Goal: Transaction & Acquisition: Purchase product/service

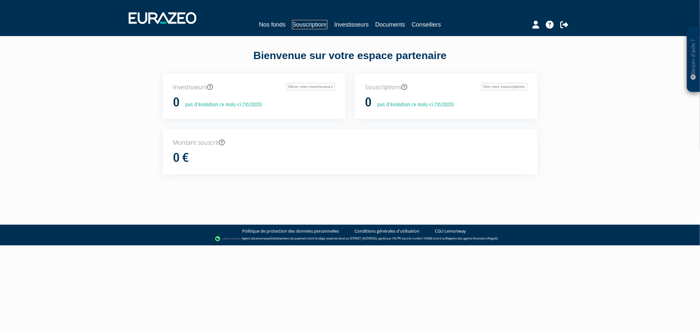
click at [303, 25] on link "Souscriptions" at bounding box center [309, 24] width 35 height 9
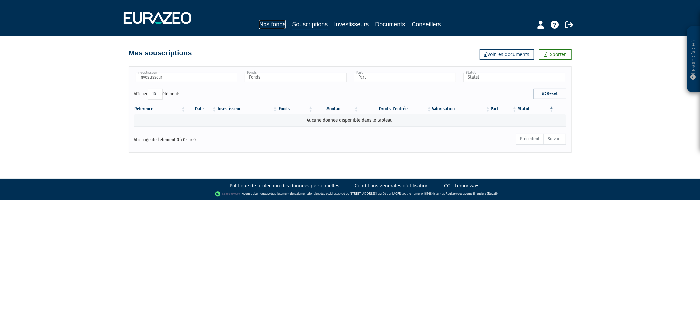
click at [259, 27] on link "Nos fonds" at bounding box center [272, 24] width 27 height 9
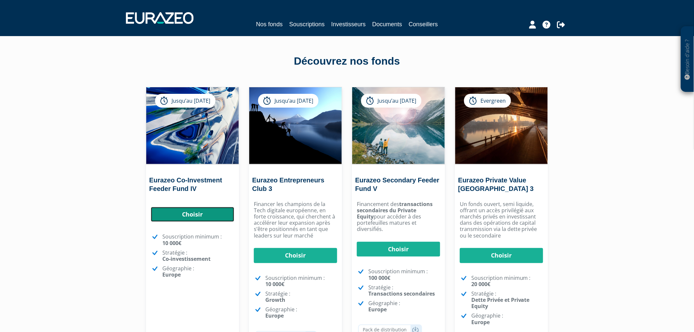
click at [197, 211] on link "Choisir" at bounding box center [192, 214] width 83 height 15
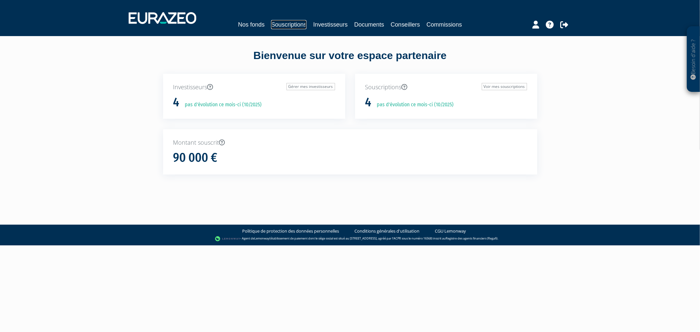
click at [271, 20] on link "Souscriptions" at bounding box center [288, 24] width 35 height 9
click at [277, 24] on link "Nos fonds" at bounding box center [272, 24] width 27 height 9
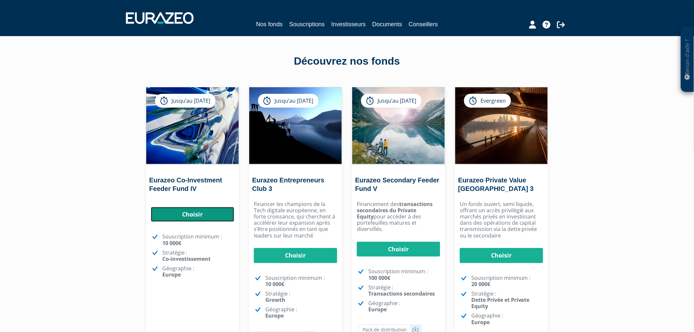
click at [184, 213] on link "Choisir" at bounding box center [192, 214] width 83 height 15
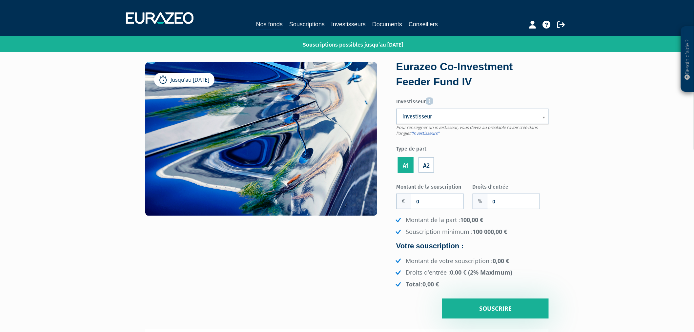
click at [458, 113] on span "Investisseur" at bounding box center [468, 117] width 132 height 8
click at [433, 166] on label "A2" at bounding box center [427, 165] width 16 height 16
click at [0, 0] on input "A2" at bounding box center [0, 0] width 0 height 0
click at [400, 165] on li "A1" at bounding box center [405, 163] width 19 height 21
click at [430, 165] on label "A2" at bounding box center [427, 165] width 16 height 16
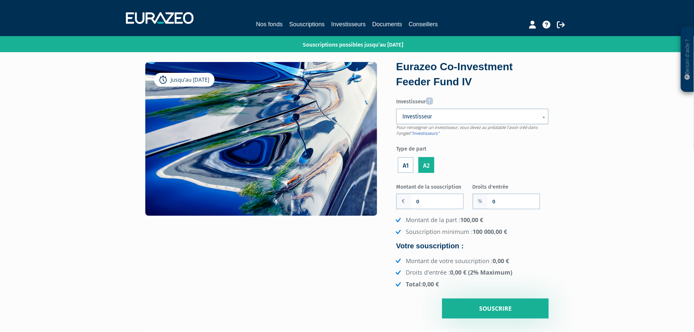
click at [0, 0] on input "A2" at bounding box center [0, 0] width 0 height 0
click at [412, 165] on label "A1" at bounding box center [406, 165] width 16 height 16
click at [0, 0] on input "A1" at bounding box center [0, 0] width 0 height 0
click at [434, 165] on div "A2" at bounding box center [426, 163] width 19 height 21
click at [428, 166] on label "A2" at bounding box center [427, 165] width 16 height 16
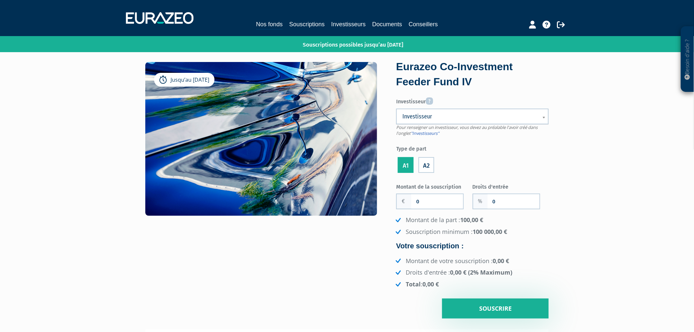
click at [0, 0] on input "A2" at bounding box center [0, 0] width 0 height 0
click at [503, 207] on input "0" at bounding box center [514, 201] width 52 height 14
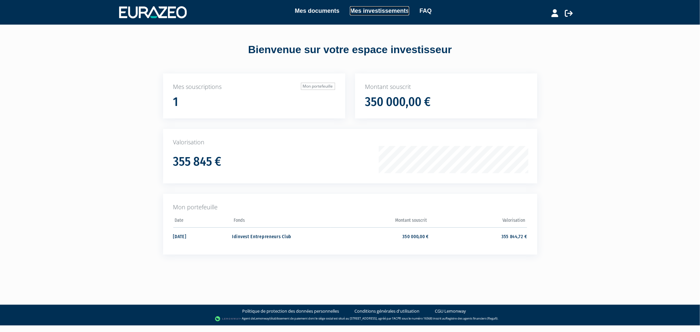
click at [356, 8] on link "Mes investissements" at bounding box center [379, 10] width 59 height 9
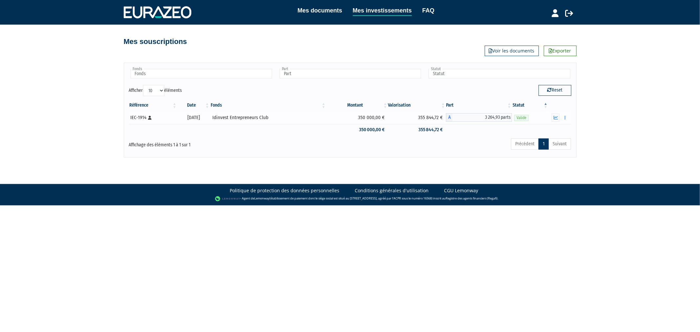
drag, startPoint x: 191, startPoint y: 118, endPoint x: 210, endPoint y: 118, distance: 19.4
click at [208, 118] on div "29/01/2021" at bounding box center [193, 117] width 28 height 7
click at [553, 118] on button "button" at bounding box center [555, 117] width 8 height 8
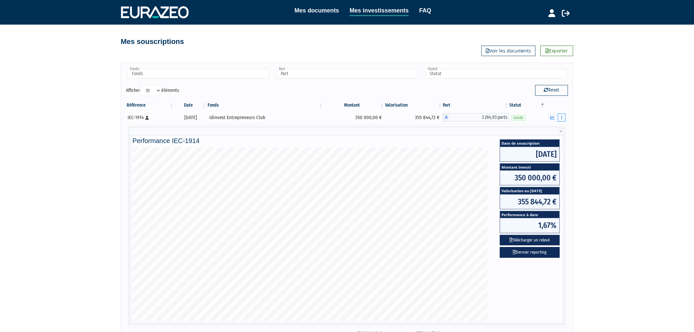
click at [563, 119] on button "button" at bounding box center [562, 117] width 8 height 8
click at [582, 129] on div "Mes documents Mes investissements FAQ Déconnexion Mes documents Mes investissem…" at bounding box center [347, 180] width 694 height 361
click at [512, 239] on button "Télécharger un relevé" at bounding box center [530, 240] width 60 height 11
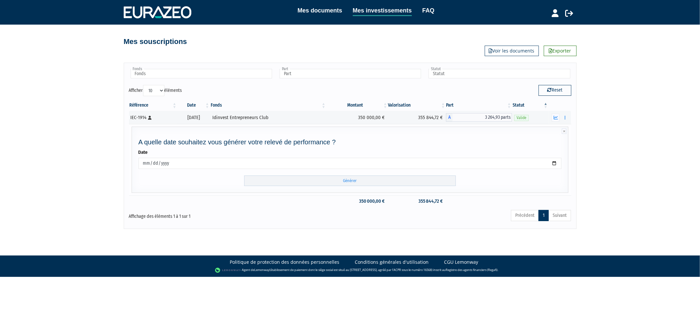
drag, startPoint x: 443, startPoint y: 174, endPoint x: 441, endPoint y: 177, distance: 3.5
click at [442, 174] on form "Date 2025-10-08 Générer" at bounding box center [349, 167] width 423 height 37
click at [441, 181] on input "Générer" at bounding box center [350, 180] width 212 height 11
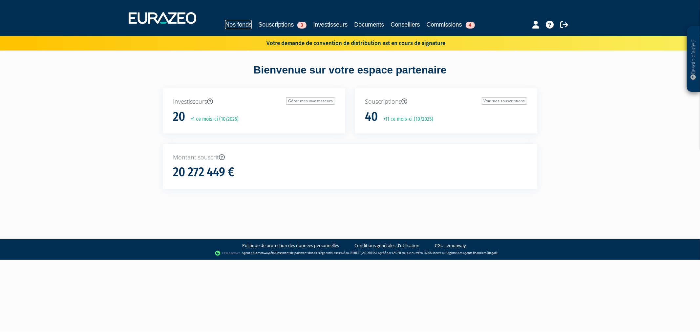
click at [230, 27] on link "Nos fonds" at bounding box center [238, 24] width 27 height 9
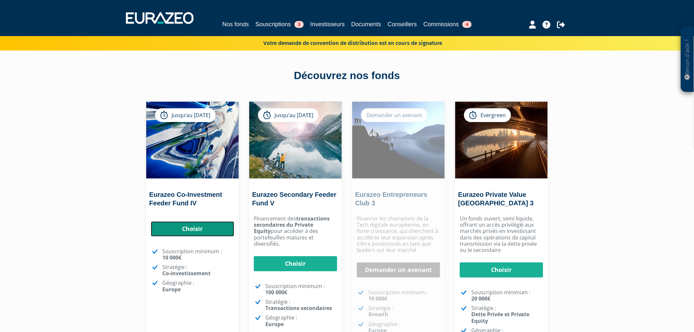
click at [215, 225] on link "Choisir" at bounding box center [192, 228] width 83 height 15
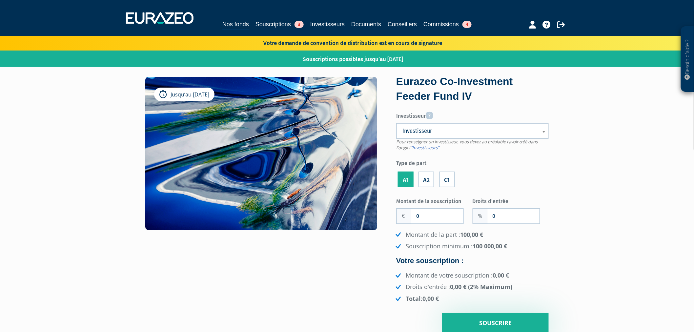
click at [446, 181] on label "C1" at bounding box center [447, 180] width 16 height 16
click at [0, 0] on input "C1" at bounding box center [0, 0] width 0 height 0
click at [427, 181] on label "A2" at bounding box center [427, 180] width 16 height 16
click at [0, 0] on input "A2" at bounding box center [0, 0] width 0 height 0
click at [410, 181] on label "A1" at bounding box center [406, 180] width 16 height 16
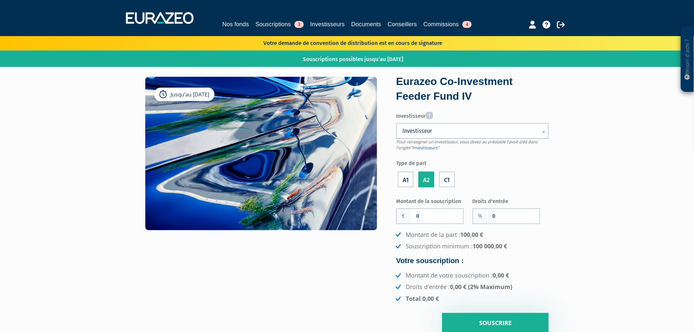
click at [0, 0] on input "A1" at bounding box center [0, 0] width 0 height 0
click at [427, 182] on label "A2" at bounding box center [427, 180] width 16 height 16
click at [0, 0] on input "A2" at bounding box center [0, 0] width 0 height 0
click at [444, 182] on label "C1" at bounding box center [447, 180] width 16 height 16
click at [0, 0] on input "C1" at bounding box center [0, 0] width 0 height 0
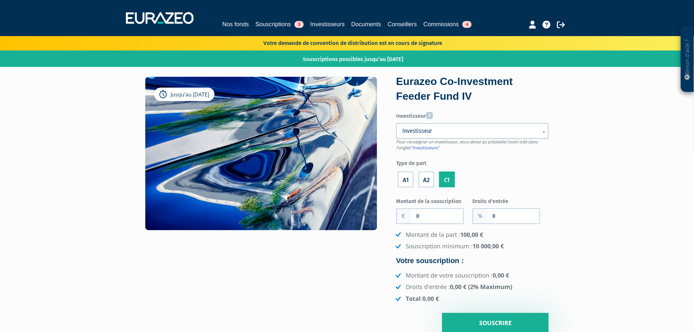
click at [429, 181] on label "A2" at bounding box center [427, 180] width 16 height 16
click at [0, 0] on input "A2" at bounding box center [0, 0] width 0 height 0
click at [401, 179] on li "A1" at bounding box center [405, 178] width 19 height 21
click at [409, 179] on label "A1" at bounding box center [406, 180] width 16 height 16
click at [0, 0] on input "A1" at bounding box center [0, 0] width 0 height 0
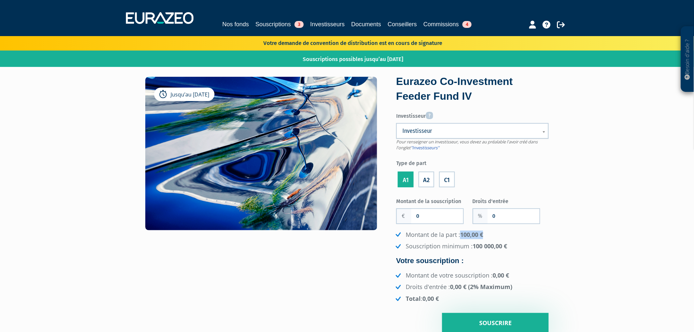
drag, startPoint x: 463, startPoint y: 234, endPoint x: 484, endPoint y: 234, distance: 21.0
click at [483, 234] on strong "100,00 €" at bounding box center [471, 235] width 23 height 8
click at [445, 179] on label "C1" at bounding box center [447, 180] width 16 height 16
click at [0, 0] on input "C1" at bounding box center [0, 0] width 0 height 0
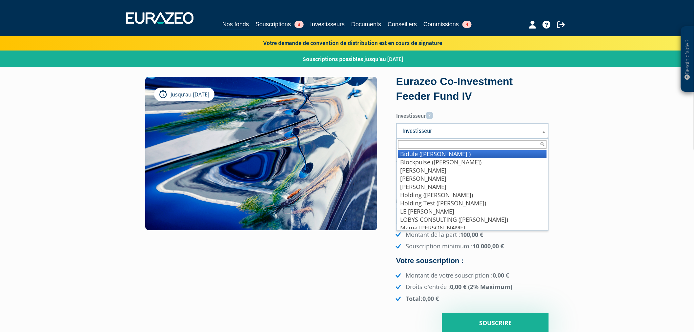
click at [437, 131] on span "Investisseur" at bounding box center [468, 131] width 132 height 8
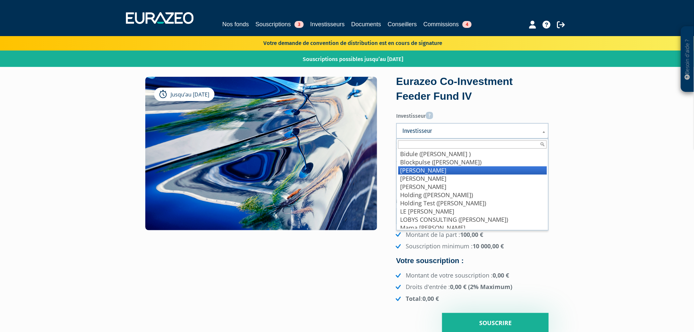
click at [441, 169] on li "BRAUX Baptiste" at bounding box center [472, 170] width 149 height 8
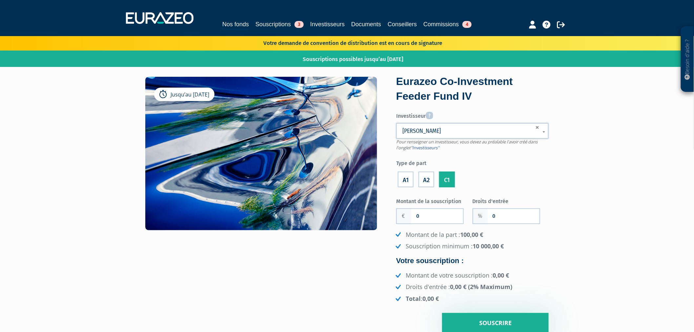
click at [425, 208] on div "0" at bounding box center [430, 216] width 68 height 16
drag, startPoint x: 429, startPoint y: 215, endPoint x: 379, endPoint y: 214, distance: 49.9
click at [379, 214] on div "Jusqu’au 31/12/2026 Eurazeo Co-Investment Feeder Fund IV Investisseur Pour rens…" at bounding box center [346, 205] width 413 height 256
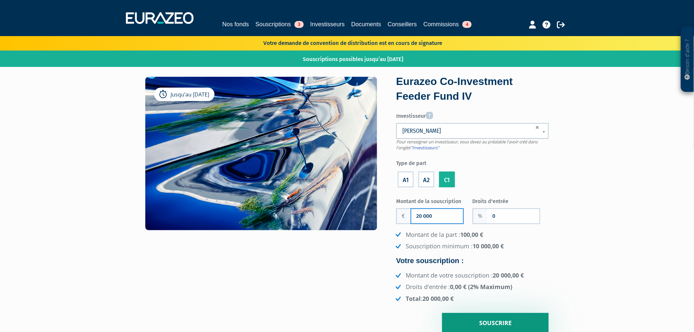
type input "20 000"
click at [484, 324] on input "Souscrire" at bounding box center [495, 323] width 107 height 20
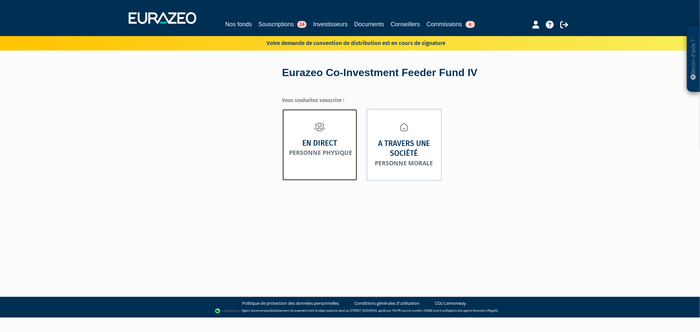
click at [342, 137] on link "En direct Personne physique" at bounding box center [319, 145] width 75 height 72
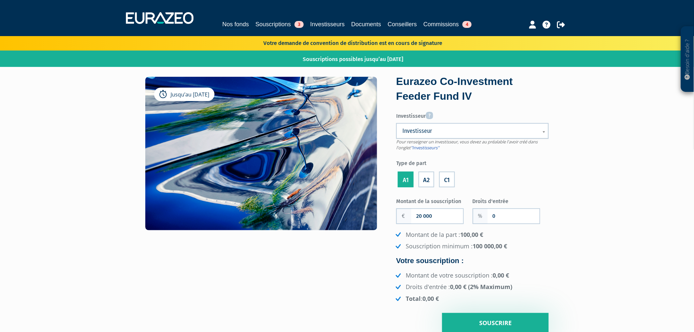
click at [441, 133] on span "Investisseur" at bounding box center [468, 131] width 132 height 8
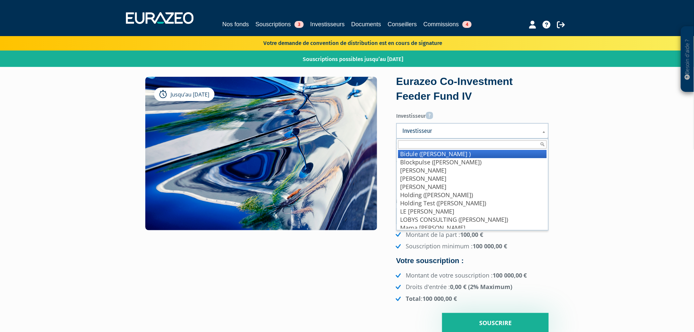
click at [445, 155] on li "Bidule (Wadouachi Ines )" at bounding box center [472, 154] width 149 height 8
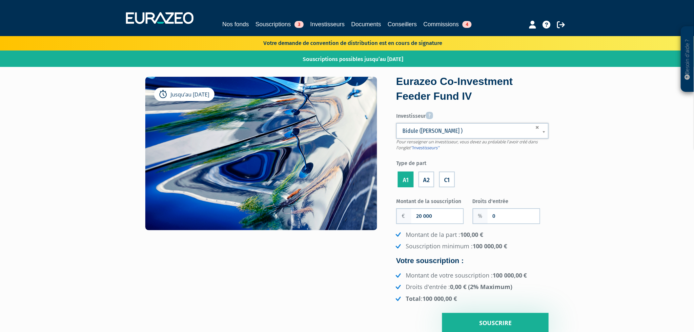
click at [446, 176] on label "C1" at bounding box center [447, 180] width 16 height 16
click at [0, 0] on input "C1" at bounding box center [0, 0] width 0 height 0
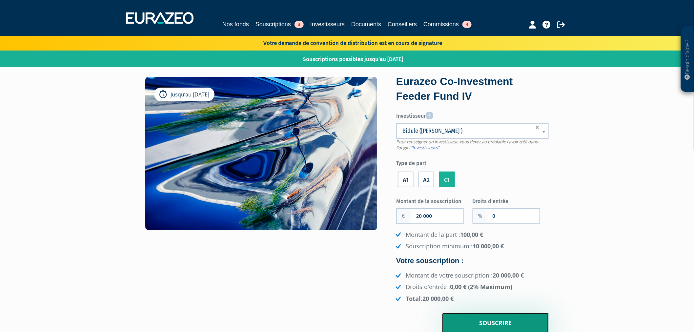
click at [488, 326] on input "Souscrire" at bounding box center [495, 323] width 107 height 20
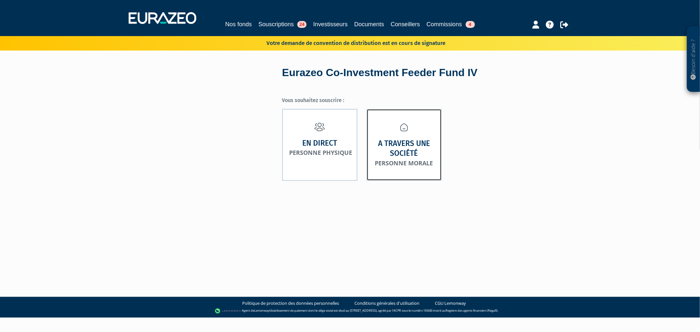
click at [396, 159] on small "Personne morale" at bounding box center [404, 163] width 58 height 8
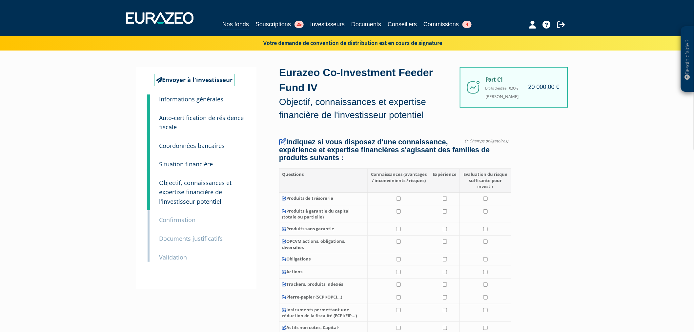
click at [186, 166] on small "Situation financière" at bounding box center [186, 164] width 54 height 8
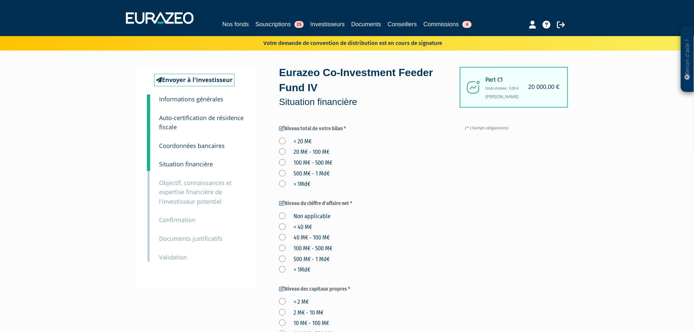
drag, startPoint x: 194, startPoint y: 194, endPoint x: 173, endPoint y: 195, distance: 20.7
click at [173, 195] on small "Objectif, connaissances et expertise financière de l'investisseur potentiel" at bounding box center [195, 192] width 72 height 27
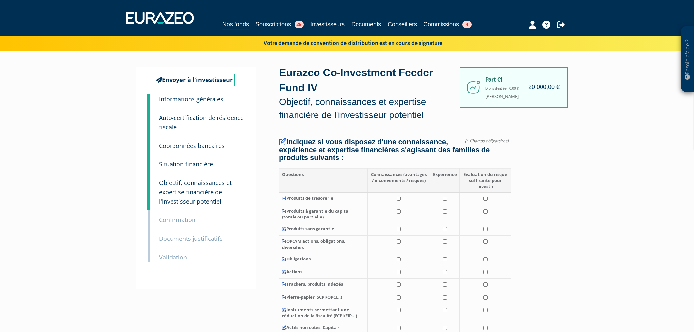
click at [173, 195] on small "Objectif, connaissances et expertise financière de l'investisseur potentiel" at bounding box center [195, 192] width 72 height 27
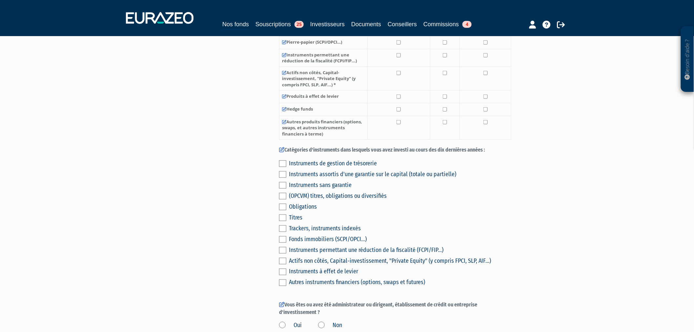
scroll to position [474, 0]
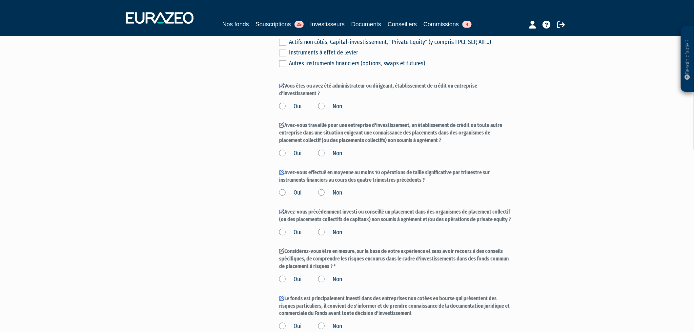
click at [522, 144] on div "Part C1 20 000,00 € Droits d'entrée : 0,00 € Ines Wadouachi Eurazeo Co-Investme…" at bounding box center [418, 96] width 279 height 1006
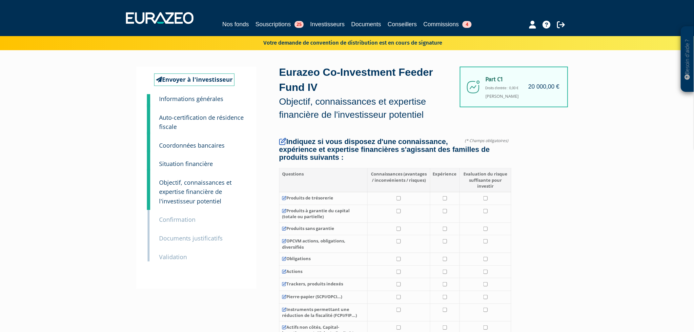
scroll to position [0, 0]
drag, startPoint x: 313, startPoint y: 155, endPoint x: 371, endPoint y: 154, distance: 58.4
click at [371, 154] on h4 "Indiquez si vous disposez d'une connaissance, expérience et expertise financièr…" at bounding box center [395, 150] width 232 height 24
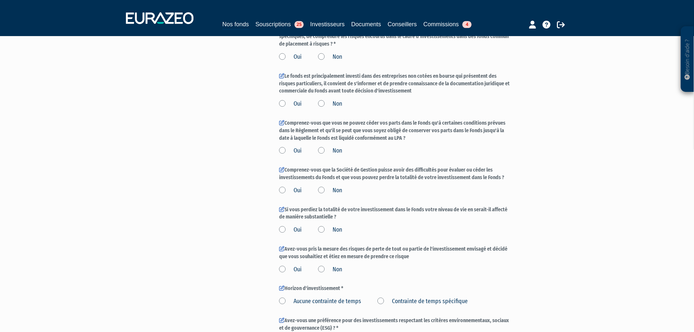
scroll to position [765, 0]
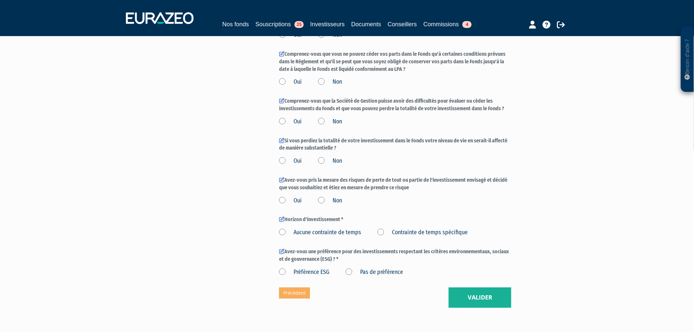
drag, startPoint x: 421, startPoint y: 71, endPoint x: 368, endPoint y: 59, distance: 54.5
click at [368, 59] on label "Comprenez-vous que vous ne pouvez céder vos parts dans le Fonds qu'à certaines …" at bounding box center [395, 62] width 232 height 23
click at [427, 51] on label "Comprenez-vous que vous ne pouvez céder vos parts dans le Fonds qu'à certaines …" at bounding box center [395, 62] width 232 height 23
click at [311, 57] on label "Comprenez-vous que vous ne pouvez céder vos parts dans le Fonds qu'à certaines …" at bounding box center [395, 62] width 232 height 23
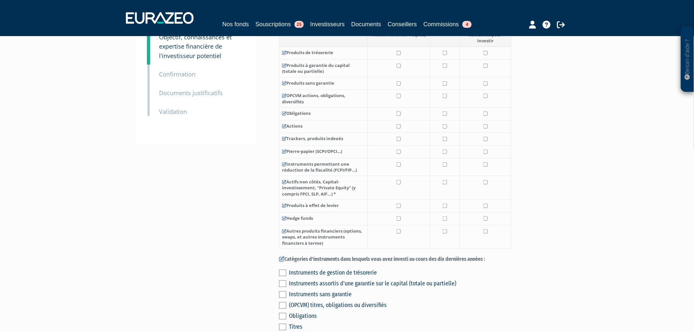
scroll to position [0, 0]
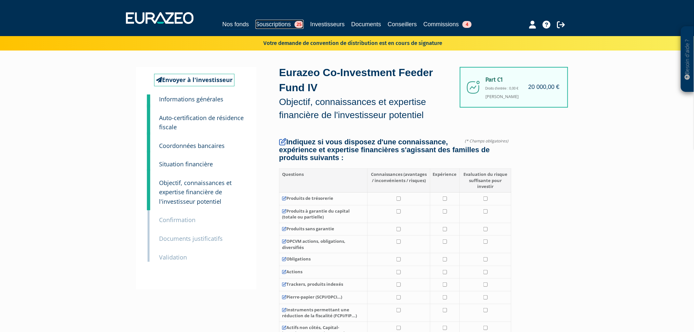
click at [264, 25] on link "Souscriptions 25" at bounding box center [280, 24] width 48 height 9
